Goal: Task Accomplishment & Management: Manage account settings

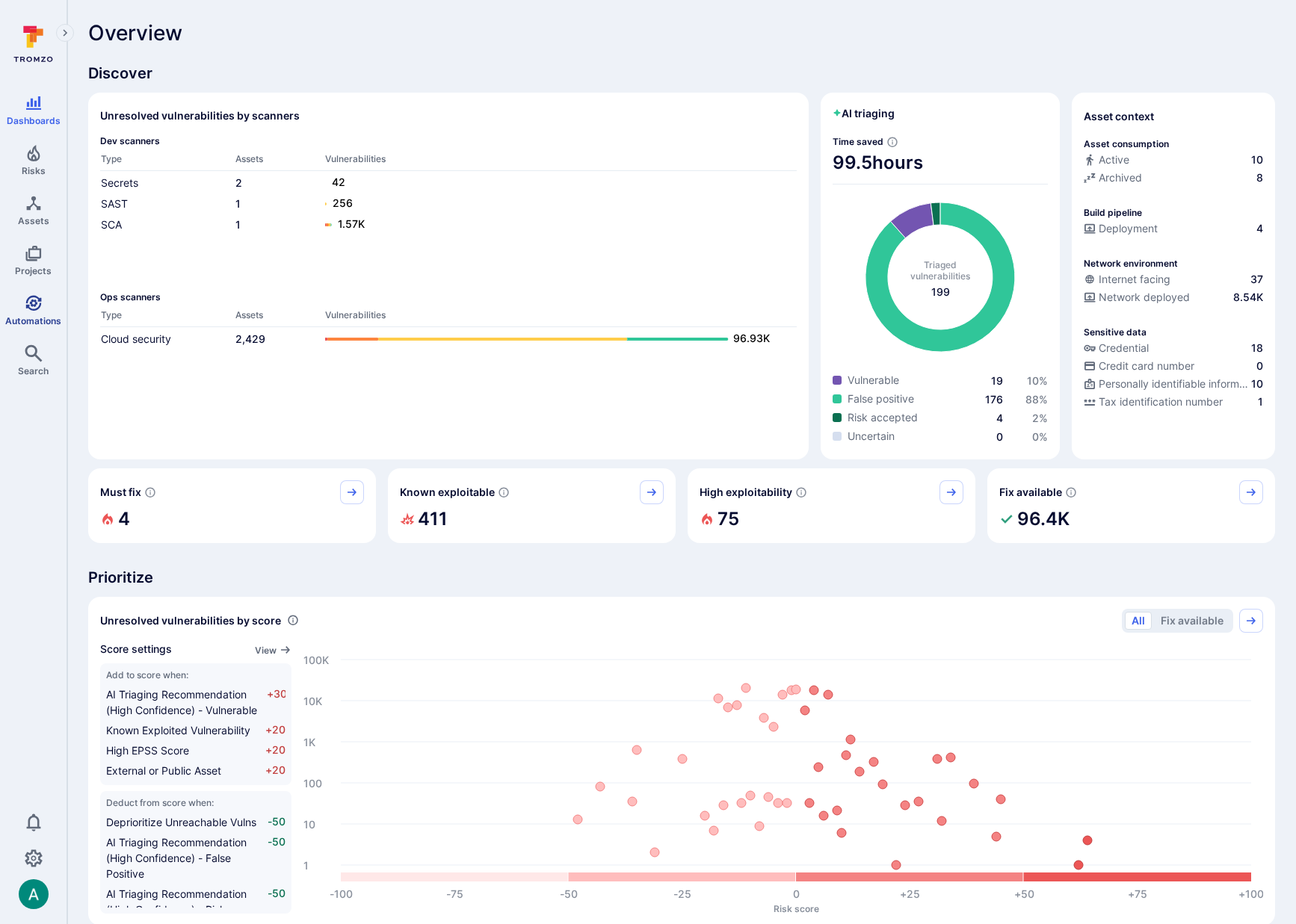
click at [39, 309] on icon "Automations" at bounding box center [33, 303] width 18 height 18
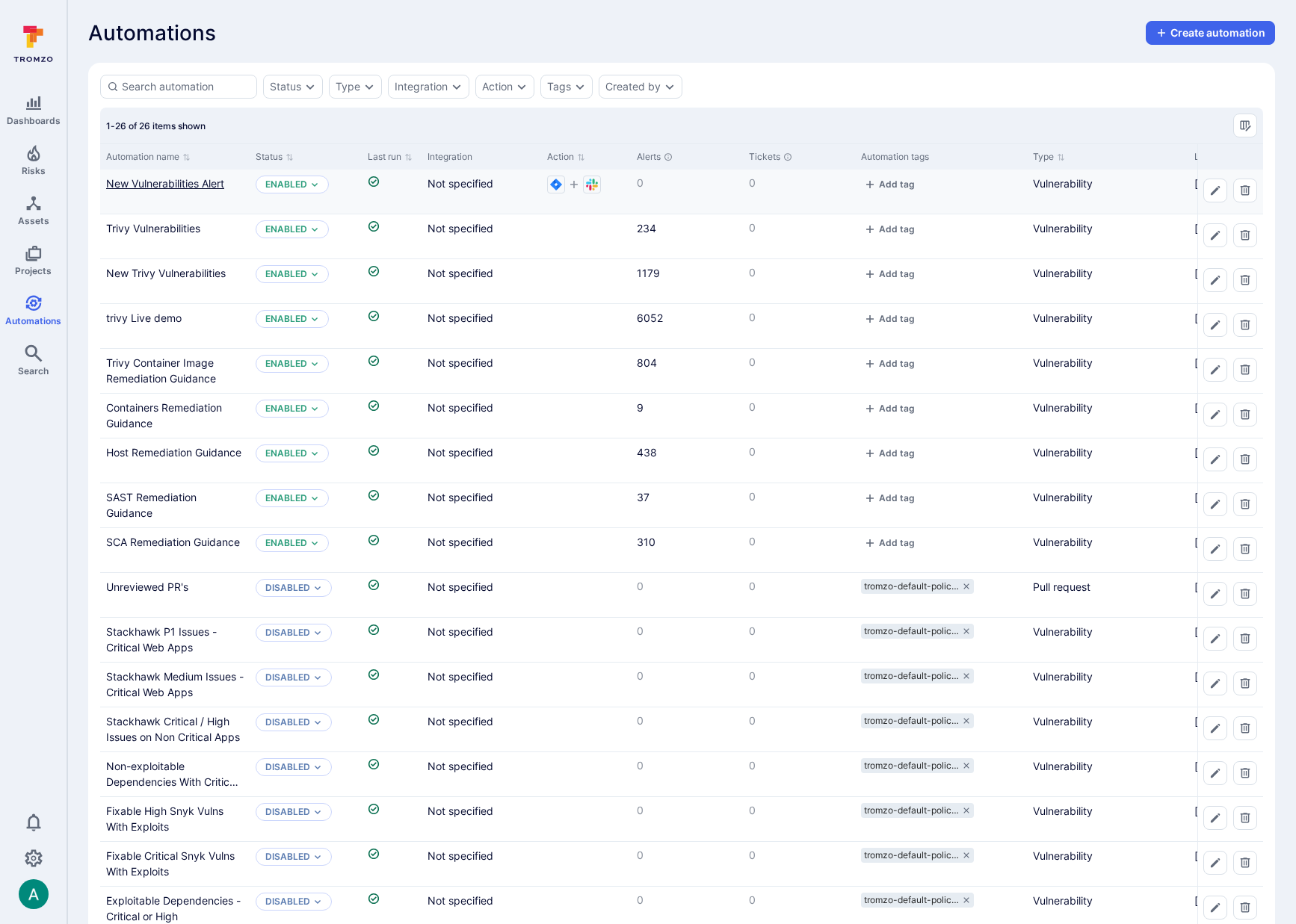
click at [192, 180] on link "New Vulnerabilities Alert" at bounding box center [164, 183] width 118 height 13
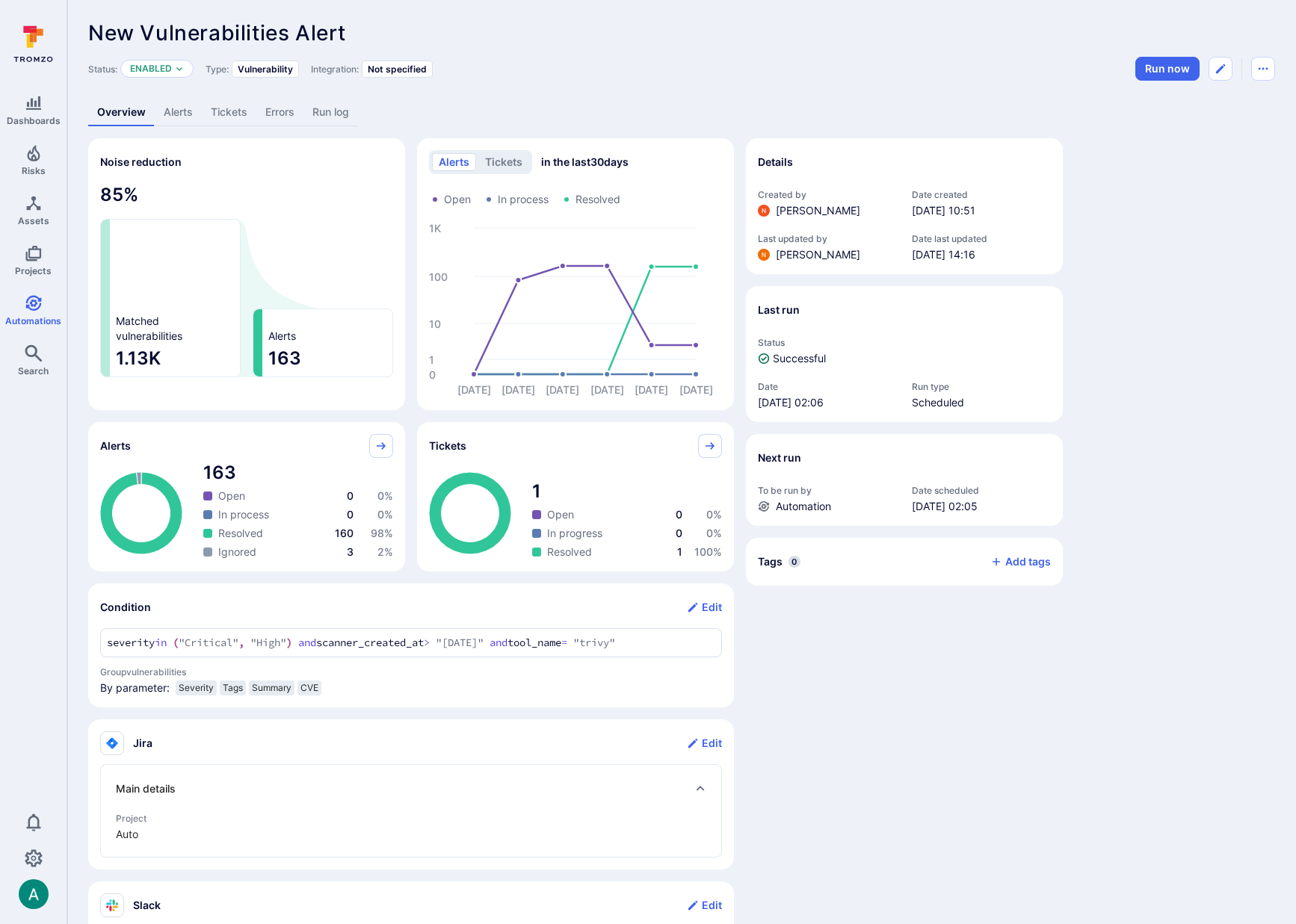
click at [174, 113] on link "Alerts" at bounding box center [178, 113] width 47 height 27
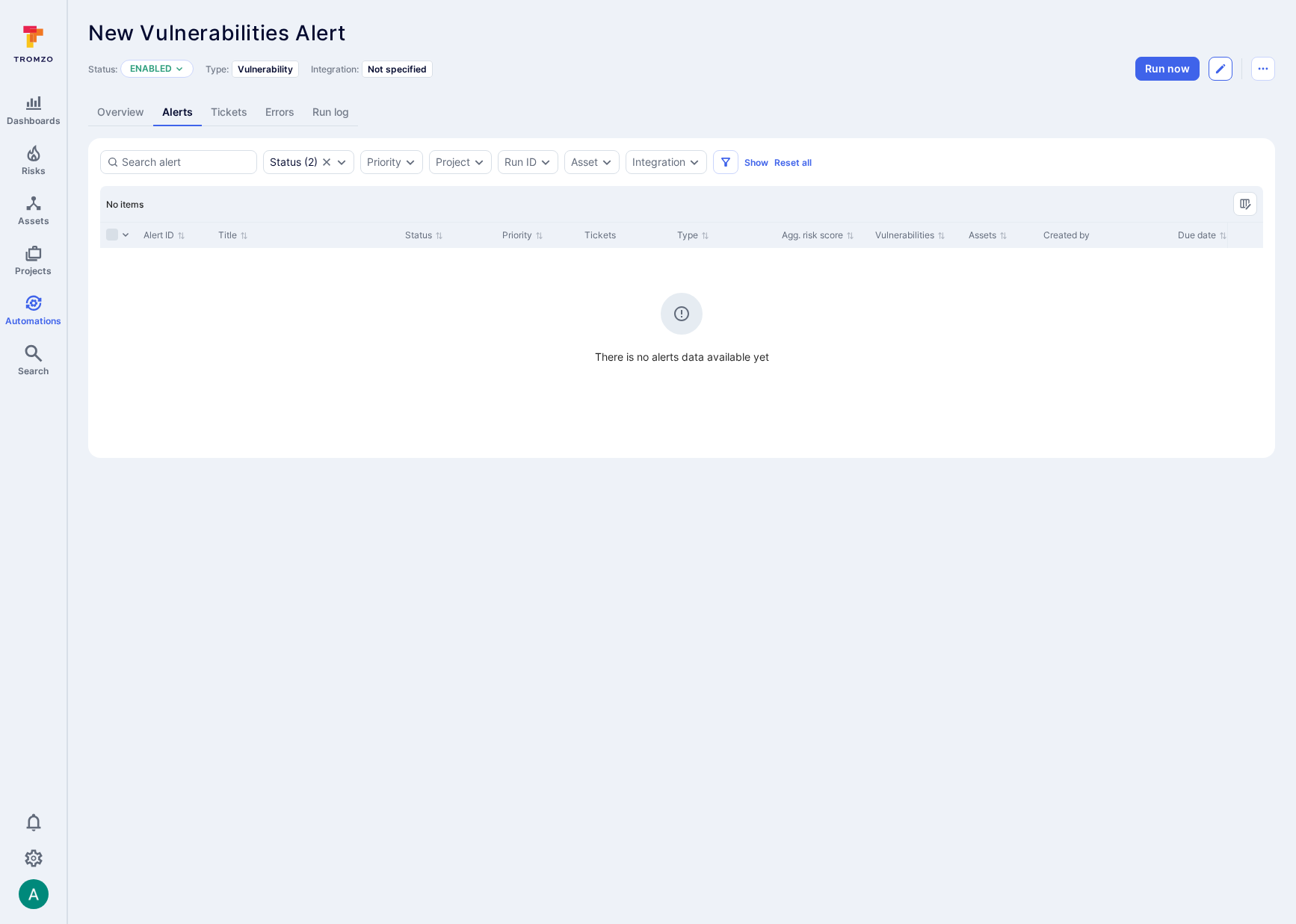
click at [1227, 70] on button "Edit automation" at bounding box center [1220, 69] width 23 height 23
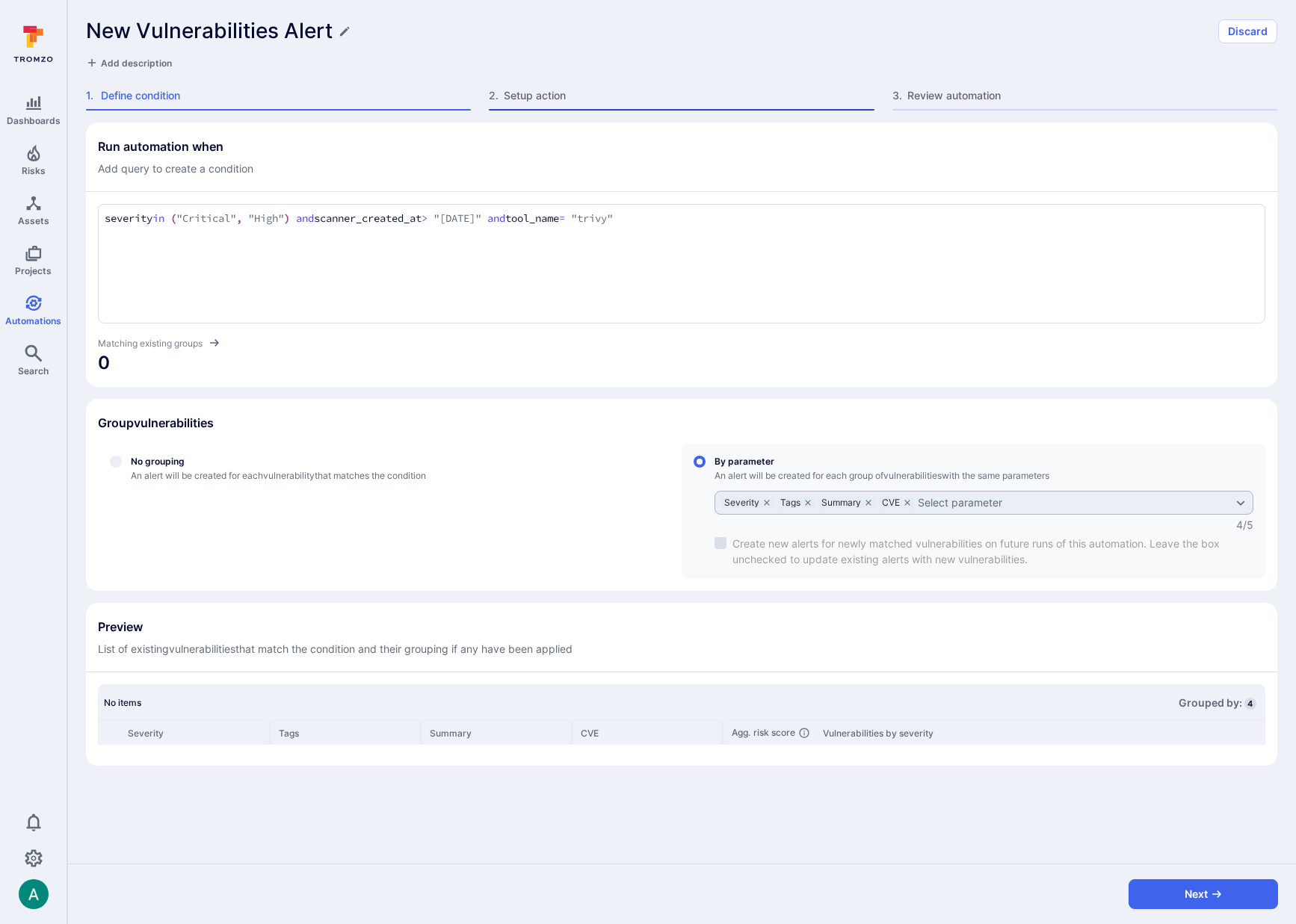
click at [541, 101] on span "Setup action" at bounding box center [689, 95] width 370 height 15
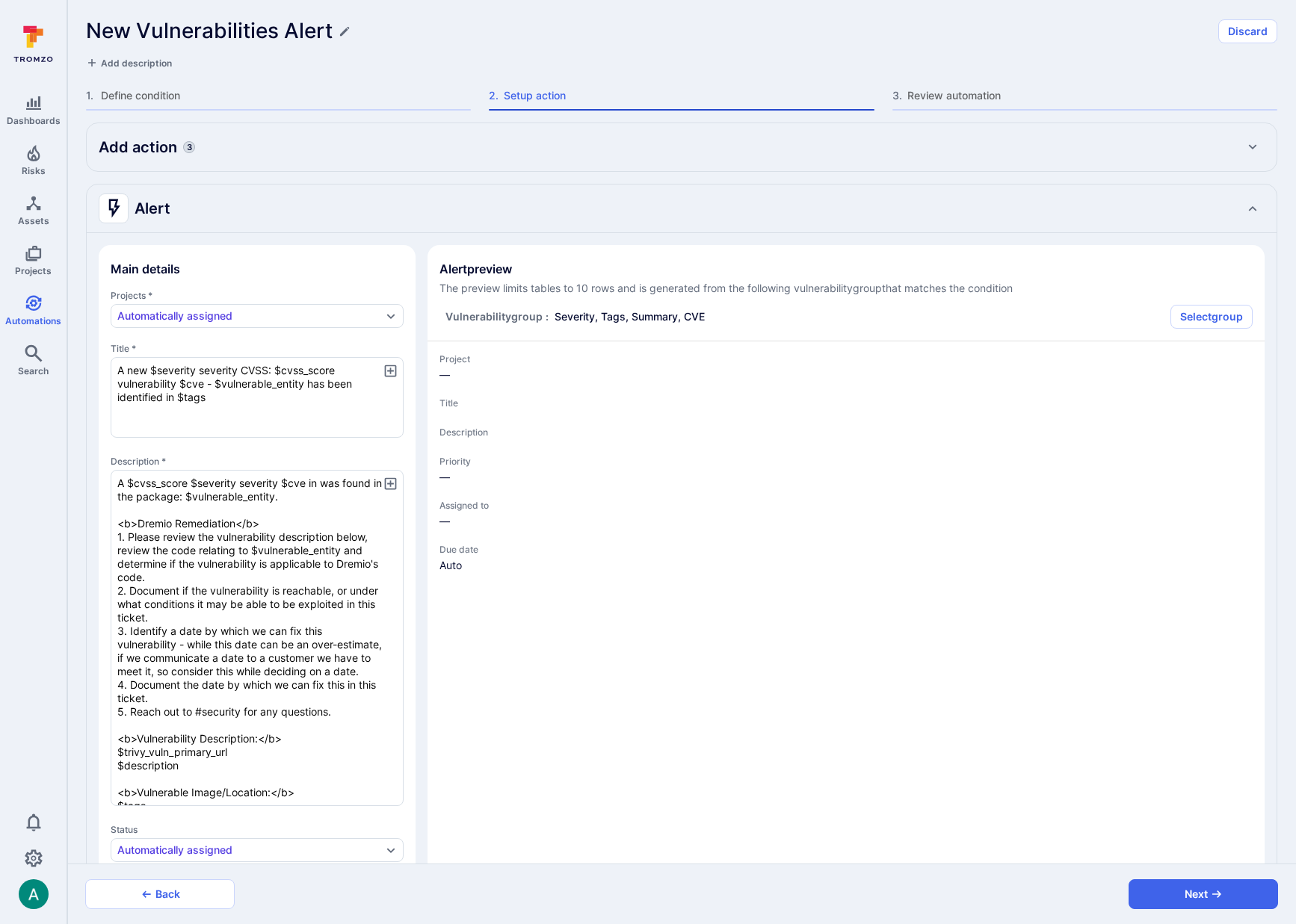
type textarea "x"
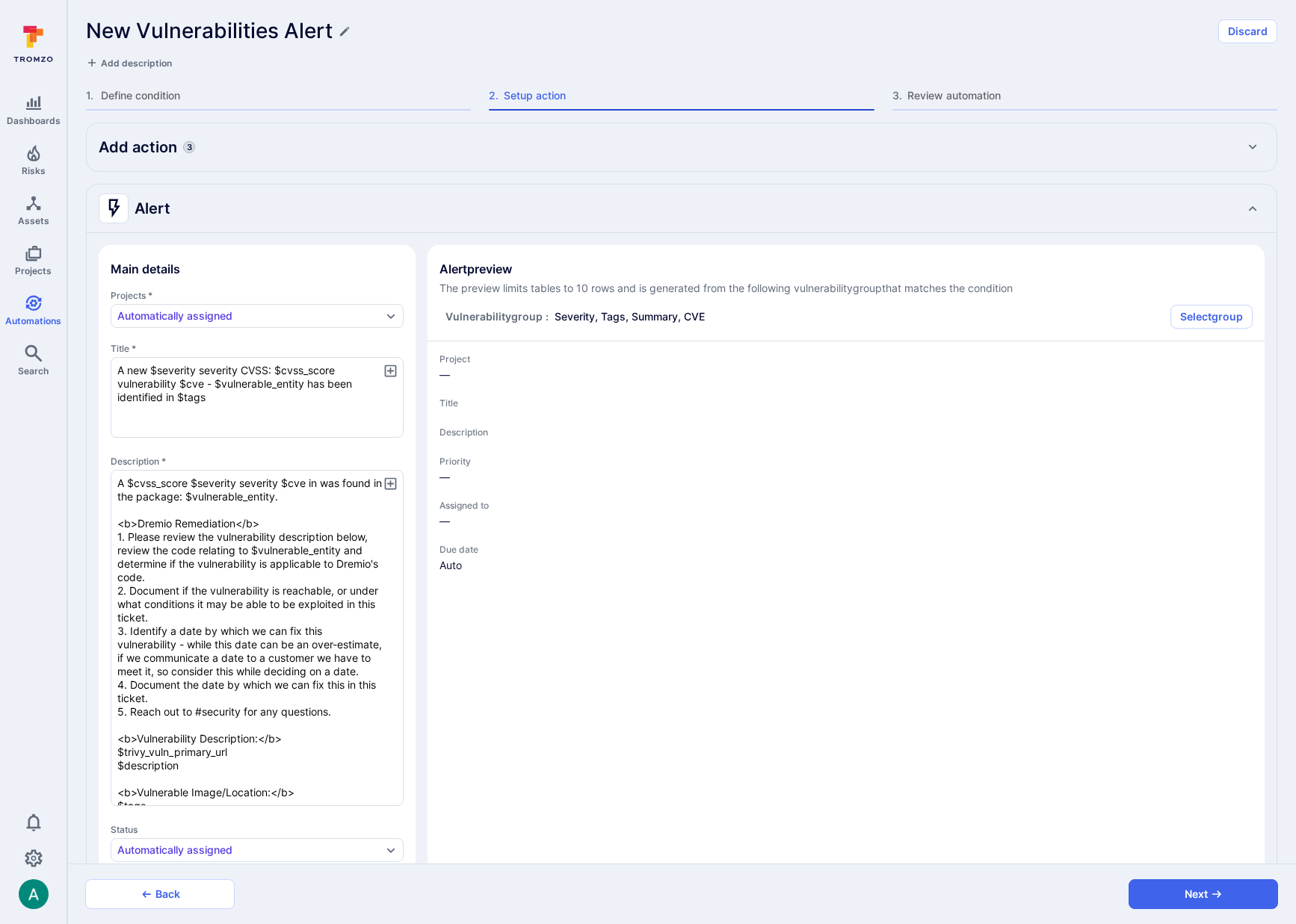
type textarea "x"
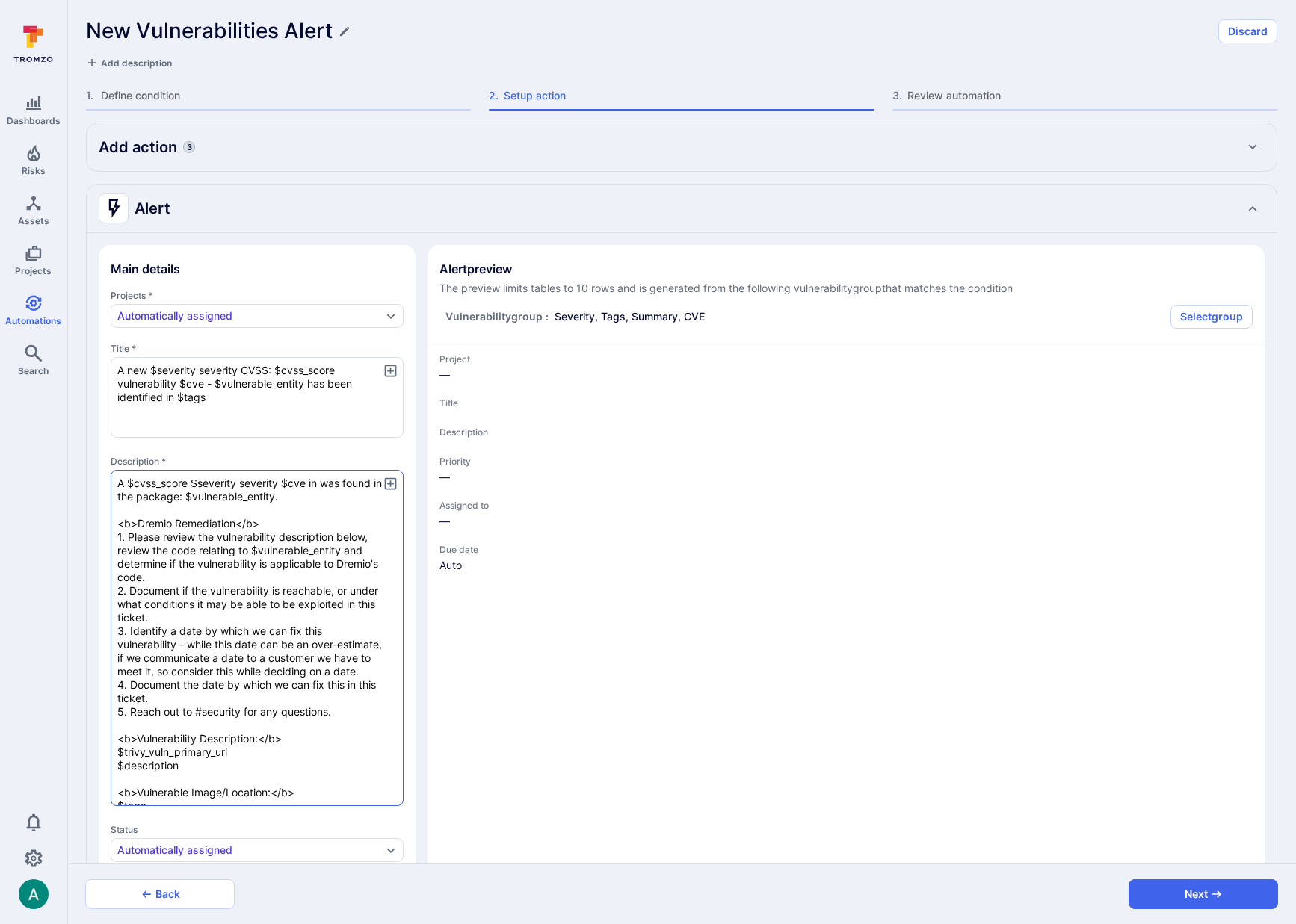
scroll to position [175, 0]
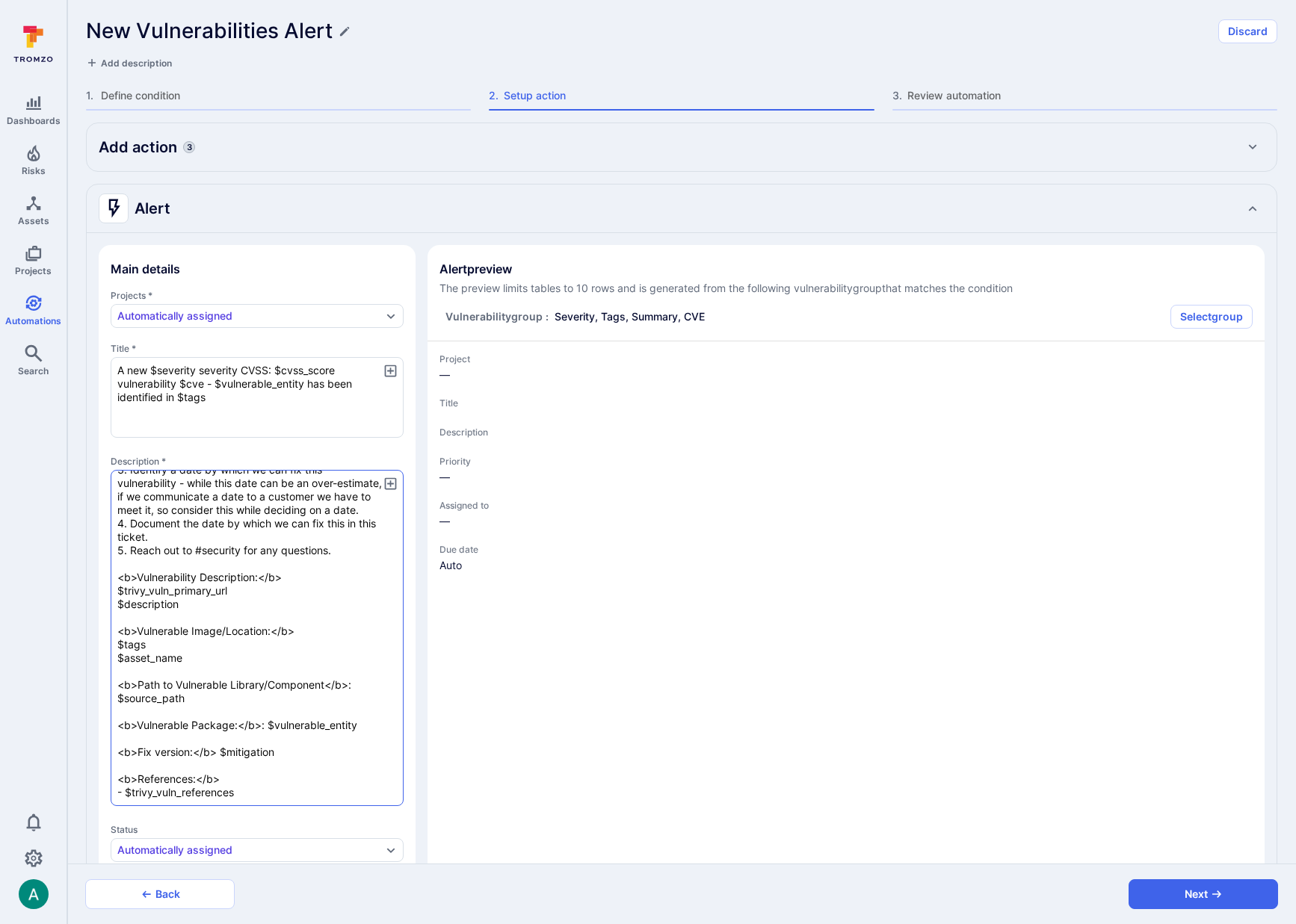
type textarea "x"
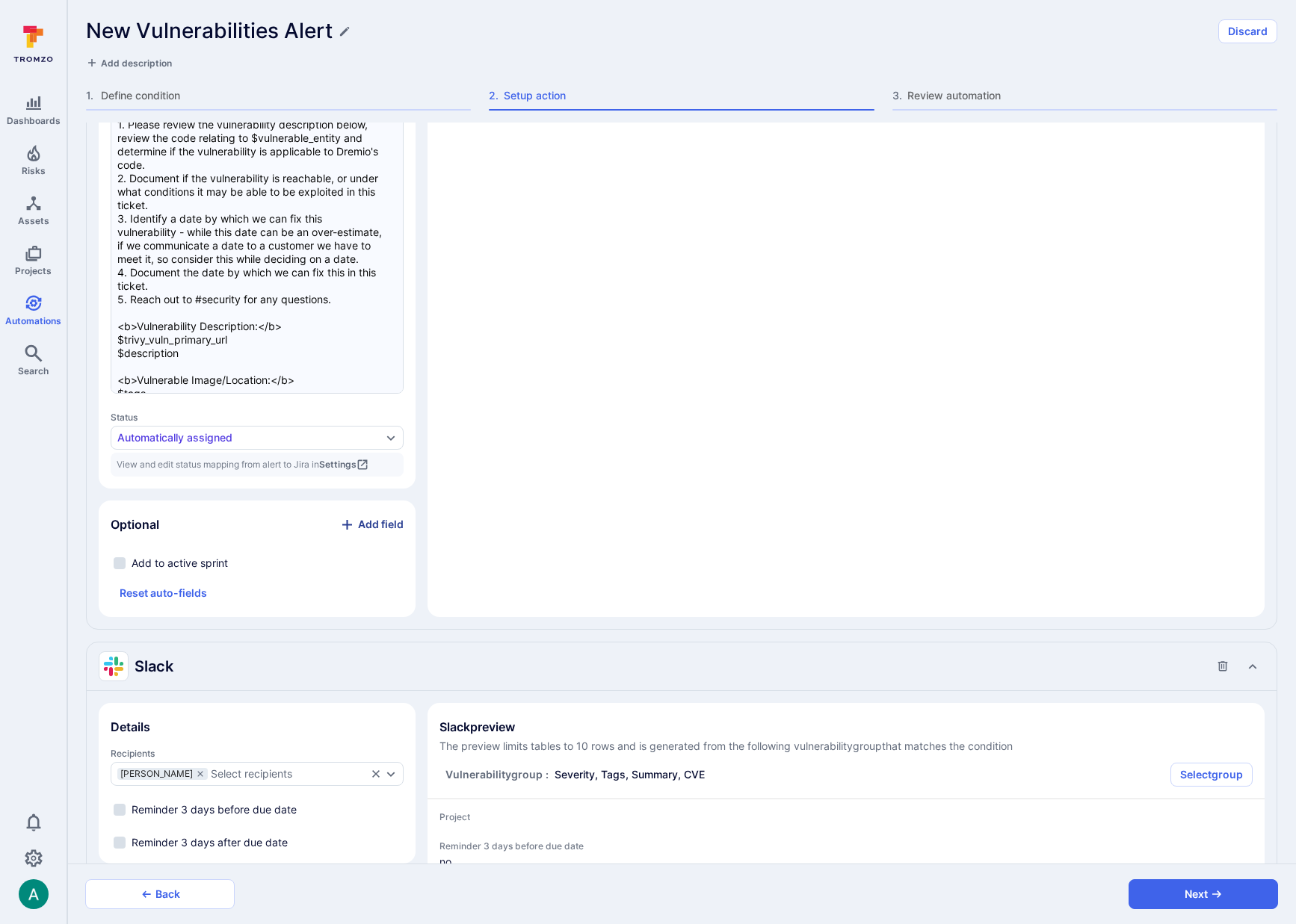
scroll to position [1825, 0]
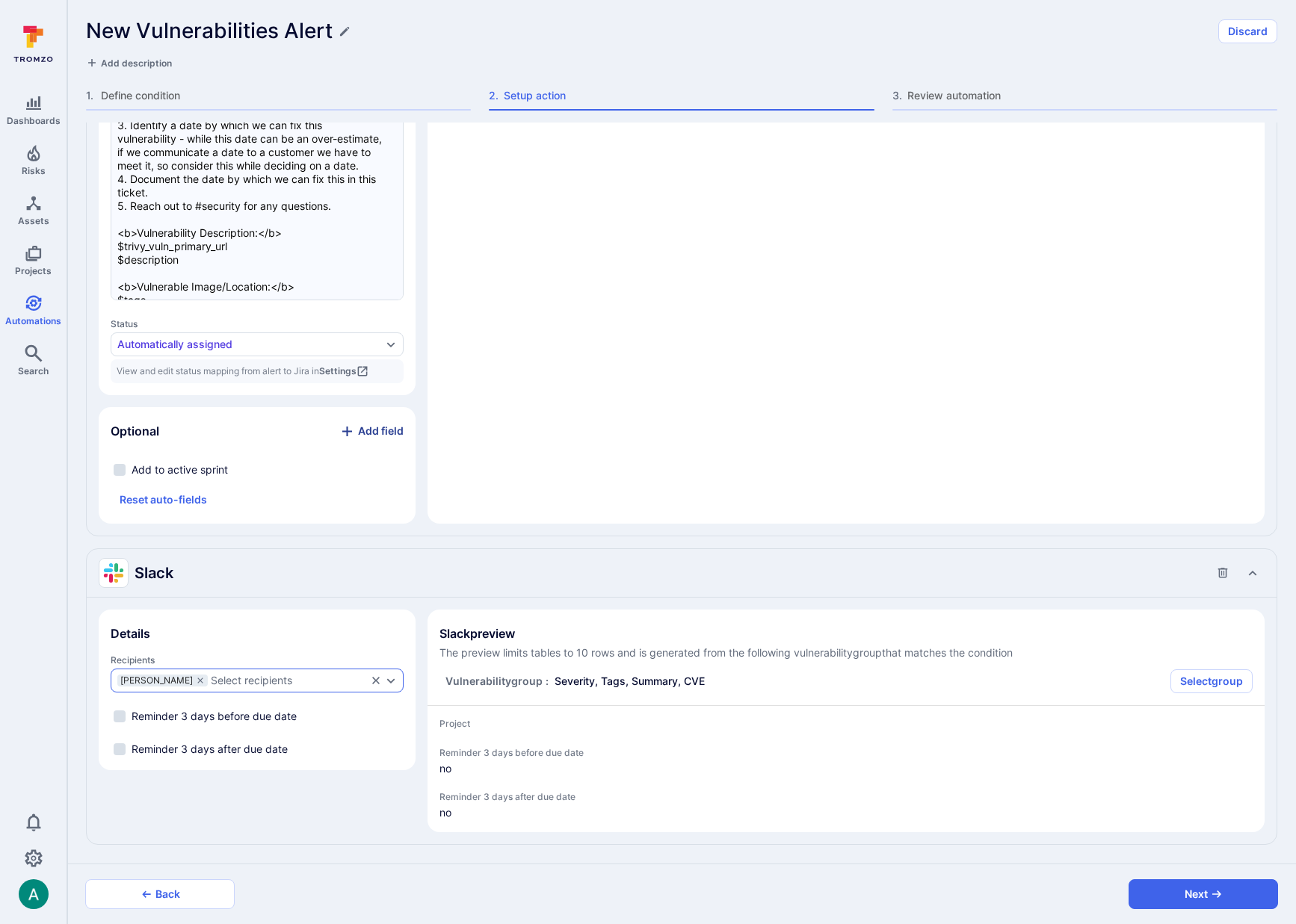
click at [393, 681] on icon "Expand dropdown" at bounding box center [391, 680] width 12 height 12
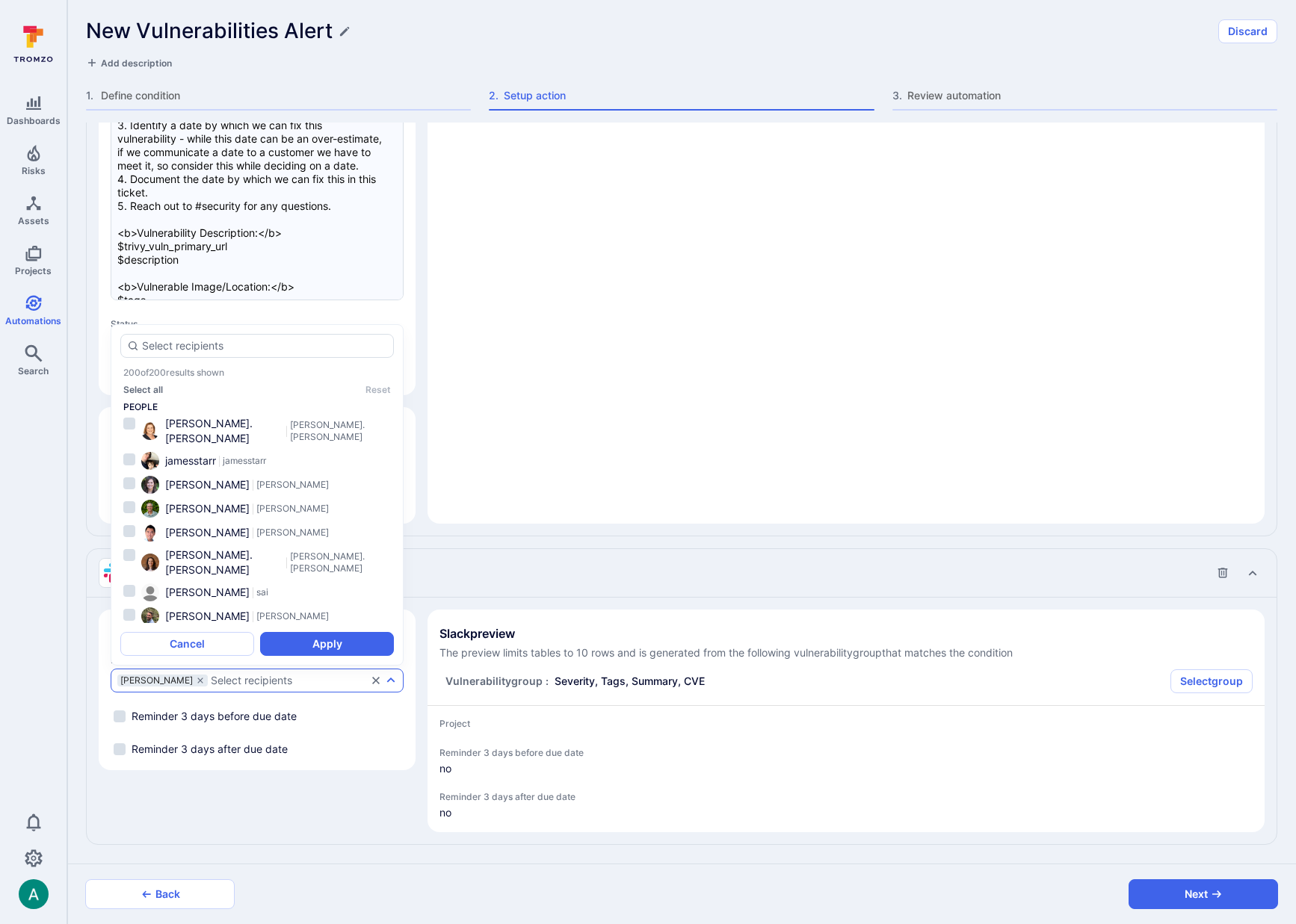
scroll to position [2525, 0]
click at [165, 339] on input "autocomplete options" at bounding box center [264, 346] width 245 height 15
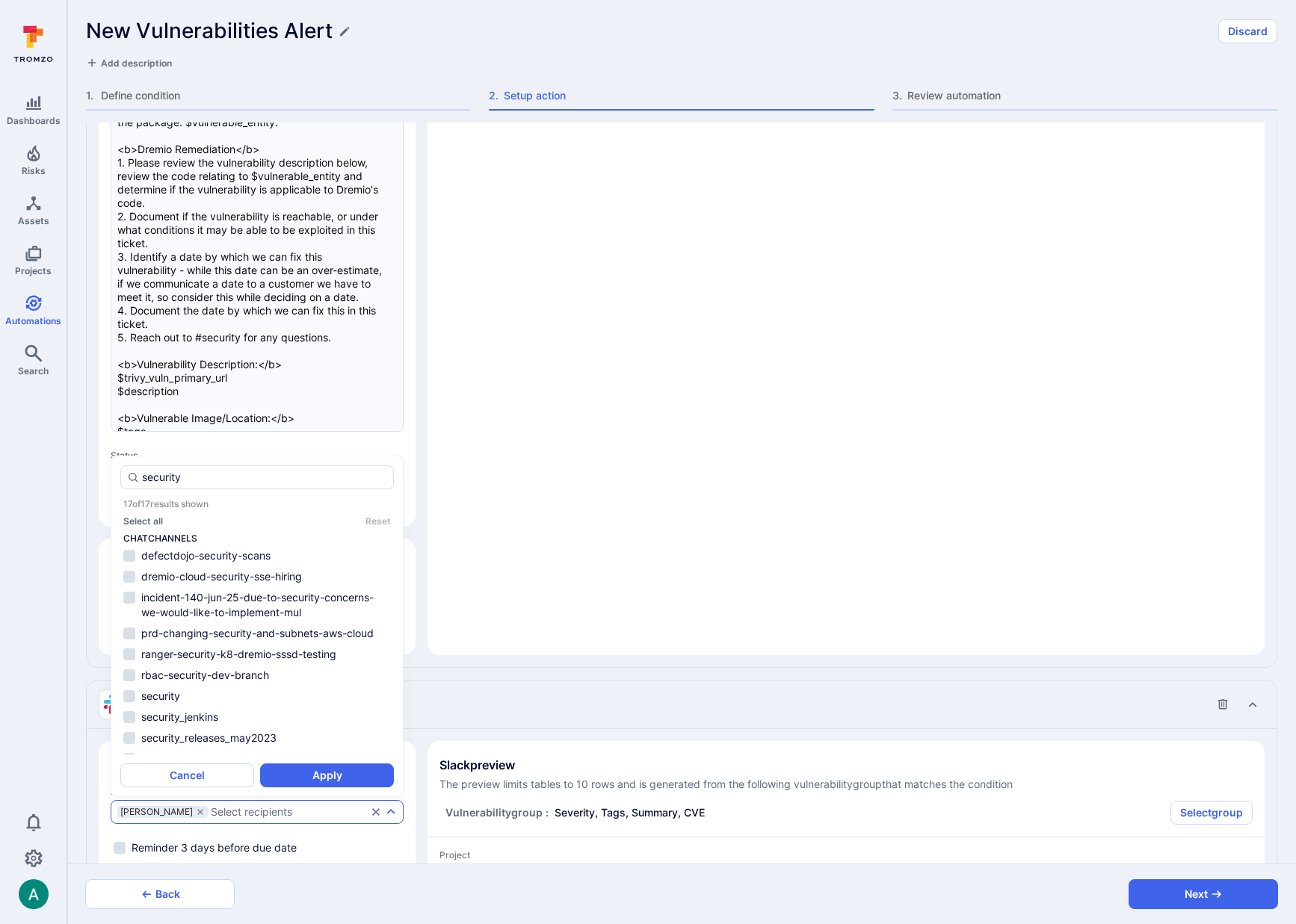
scroll to position [1825, 0]
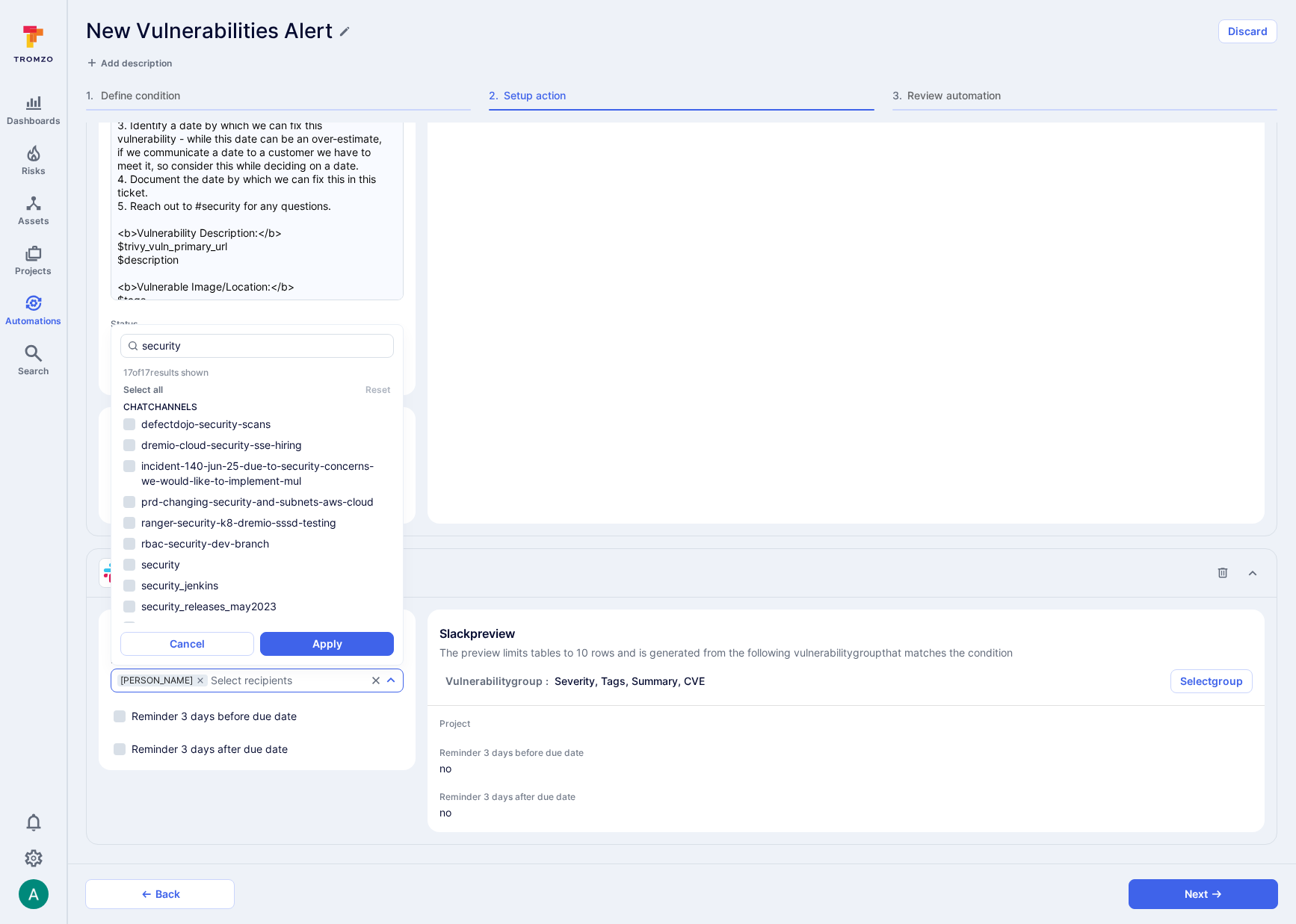
type input "security"
